Goal: Browse casually: Explore the website without a specific task or goal

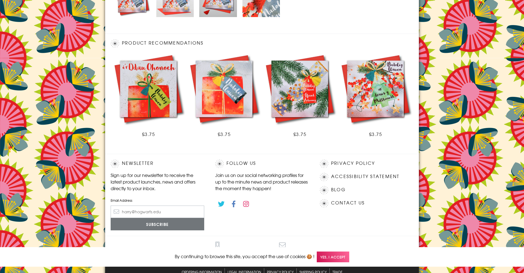
scroll to position [295, 0]
